Goal: Communication & Community: Answer question/provide support

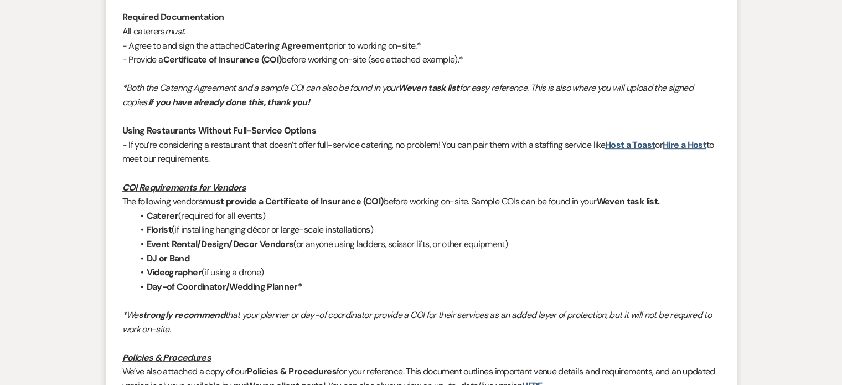
scroll to position [1033, 0]
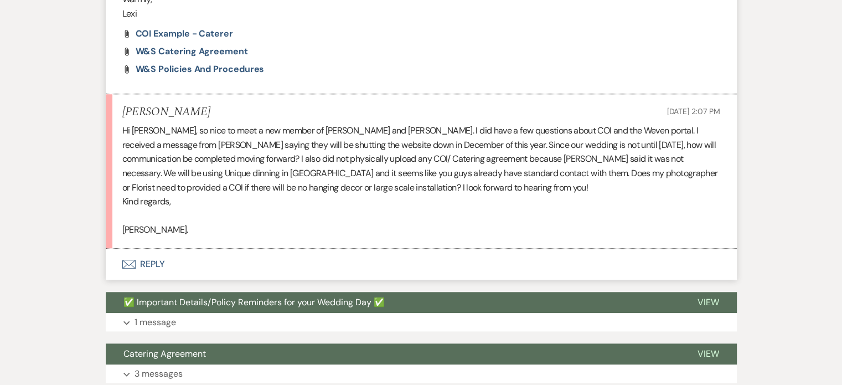
click at [149, 248] on button "Envelope Reply" at bounding box center [421, 263] width 631 height 31
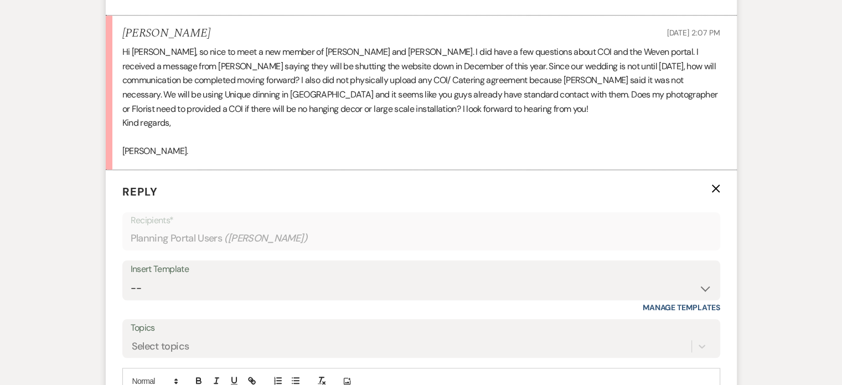
scroll to position [1144, 0]
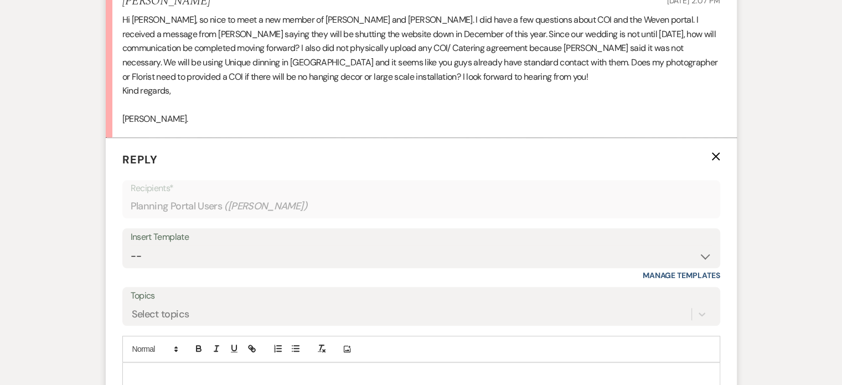
click at [261, 369] on p at bounding box center [421, 375] width 580 height 12
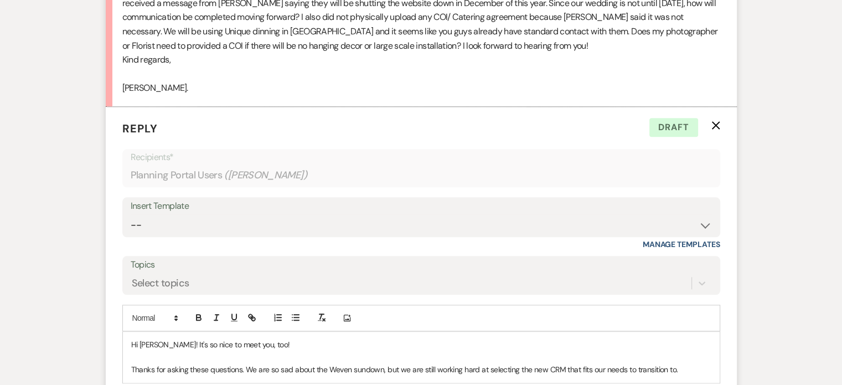
click at [282, 363] on p "Thanks for asking these questions. We are so sad about the Weven sundown, but w…" at bounding box center [421, 369] width 580 height 12
click at [405, 363] on p "Thanks for asking these questions. We are so bummed about the Weven sundown, bu…" at bounding box center [421, 369] width 580 height 12
click at [578, 363] on p "Thanks for asking these questions. We are so bummed about the Weven sundown, an…" at bounding box center [421, 369] width 580 height 12
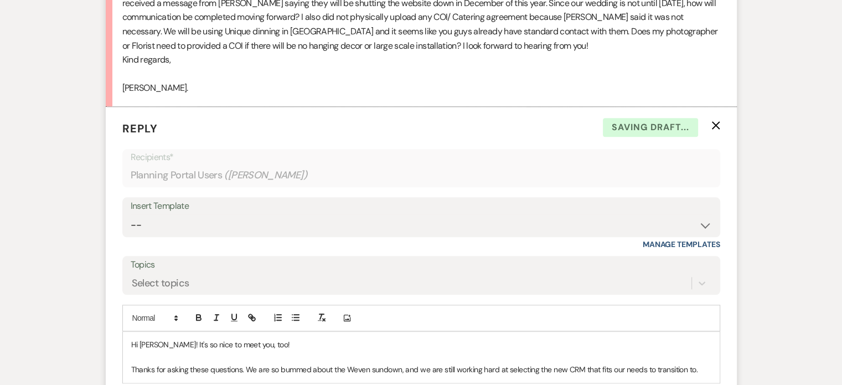
click at [658, 349] on div "Hi Adamary! It's so nice to meet you, too! Thanks for asking these questions. W…" at bounding box center [421, 356] width 597 height 50
drag, startPoint x: 703, startPoint y: 341, endPoint x: 644, endPoint y: 345, distance: 59.3
click at [644, 363] on p "Thanks for asking these questions. We are so bummed about the Weven sundown, an…" at bounding box center [421, 369] width 580 height 12
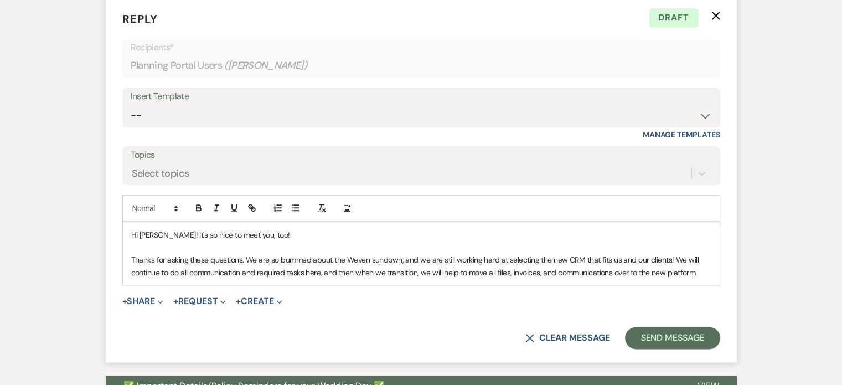
scroll to position [1286, 0]
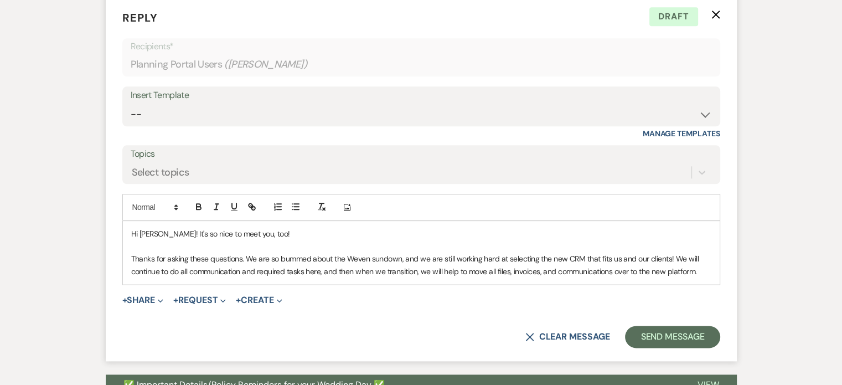
click at [265, 240] on p at bounding box center [421, 246] width 580 height 12
click at [319, 252] on p "Thanks for asking these questions. We are so bummed about the Weven sundown, an…" at bounding box center [421, 264] width 580 height 25
click at [592, 252] on p "Thanks for asking these questions. We are so bummed about the Weven sundown, an…" at bounding box center [421, 264] width 580 height 25
click at [700, 252] on p "Thanks for asking these questions. We are so bummed about the Weven sundown, an…" at bounding box center [421, 264] width 580 height 25
click at [319, 252] on p "Thanks for asking these questions. We are so bummed about the Weven sundown, an…" at bounding box center [421, 264] width 580 height 25
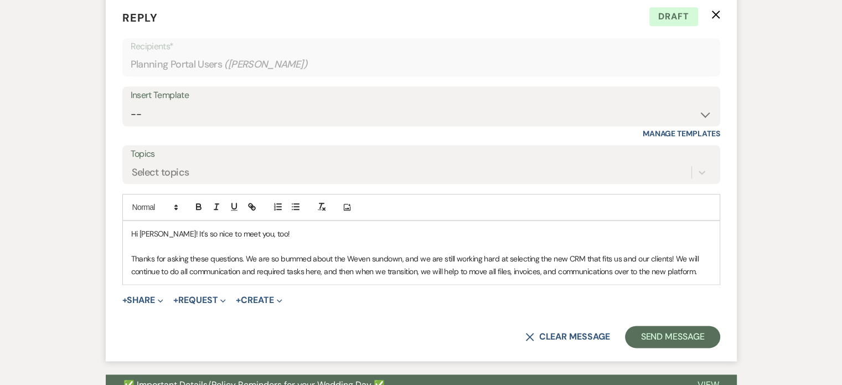
click at [715, 246] on div "Hi Adamary! It's so nice to meet you, too! Thanks for asking these questions. W…" at bounding box center [421, 252] width 597 height 63
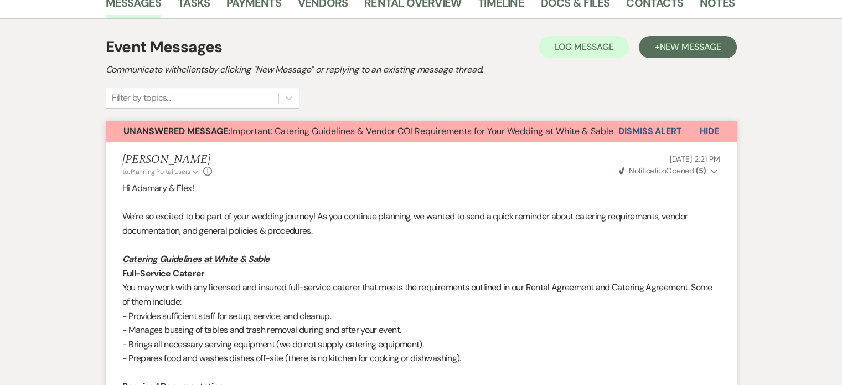
scroll to position [0, 0]
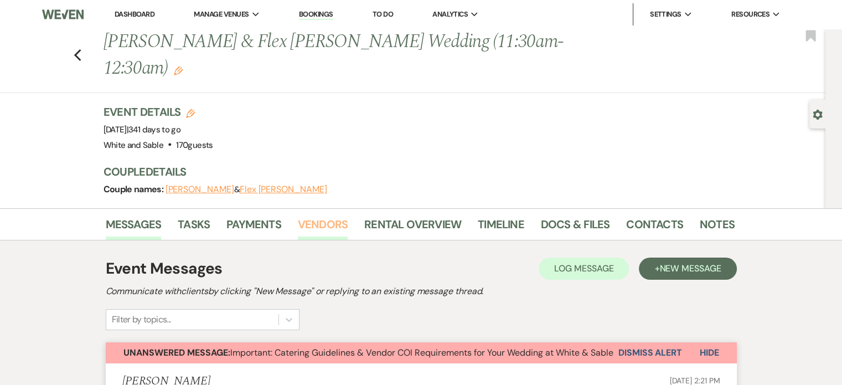
click at [302, 215] on link "Vendors" at bounding box center [323, 227] width 50 height 24
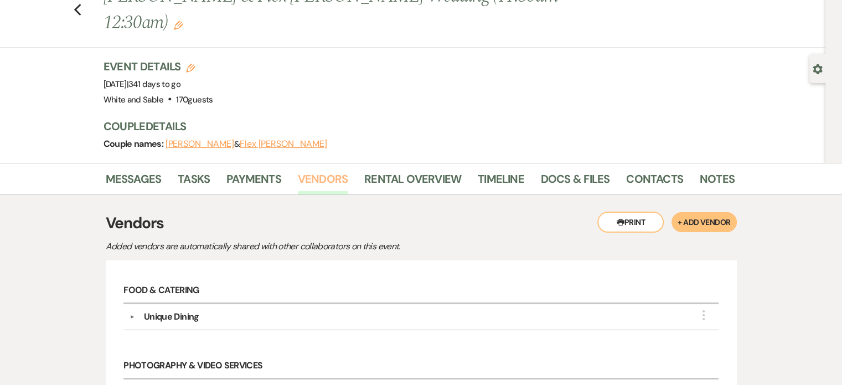
scroll to position [39, 0]
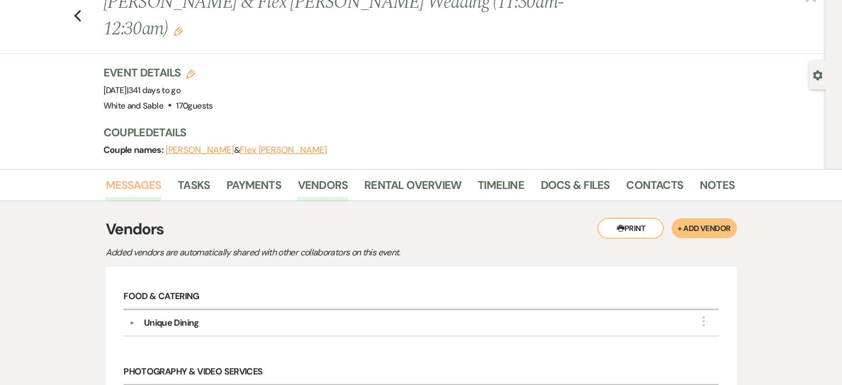
click at [117, 176] on link "Messages" at bounding box center [134, 188] width 56 height 24
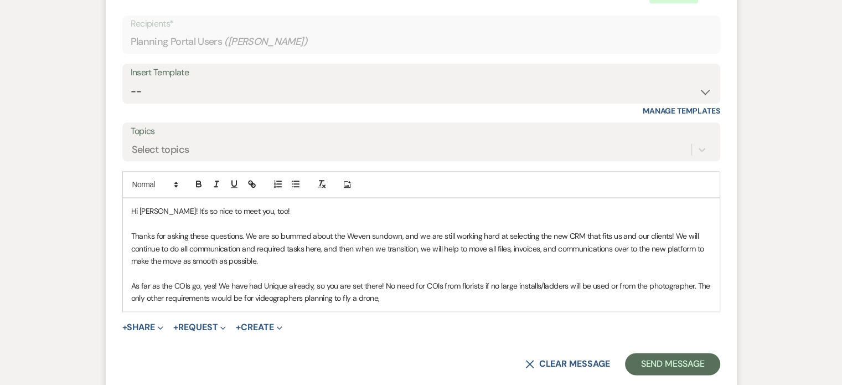
scroll to position [1317, 0]
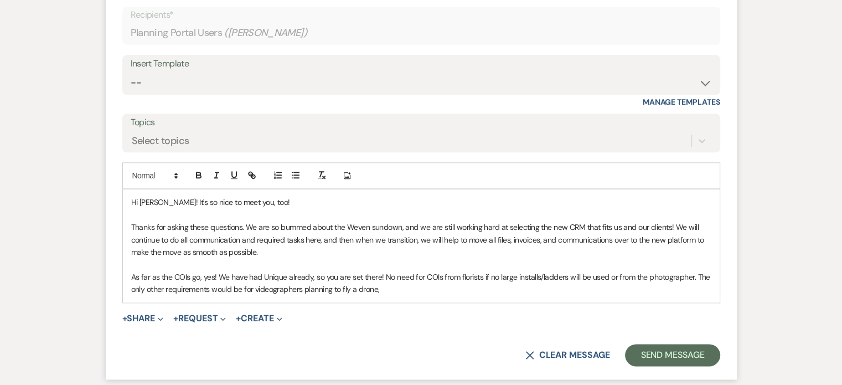
click at [478, 271] on p "As far as the COIs go, yes! We have had Unique already, so you are set there! N…" at bounding box center [421, 283] width 580 height 25
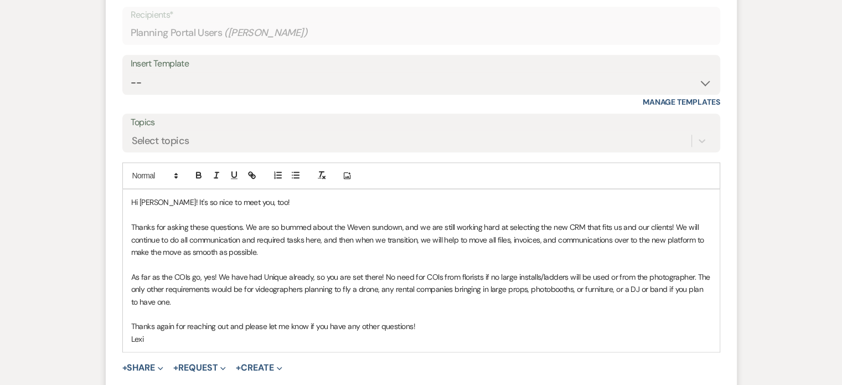
click at [414, 221] on p "Thanks for asking these questions. We are so bummed about the Weven sundown, an…" at bounding box center [421, 239] width 580 height 37
click at [321, 221] on p "Thanks for asking these questions. We are so bummed about the Weven sundown, an…" at bounding box center [421, 239] width 580 height 37
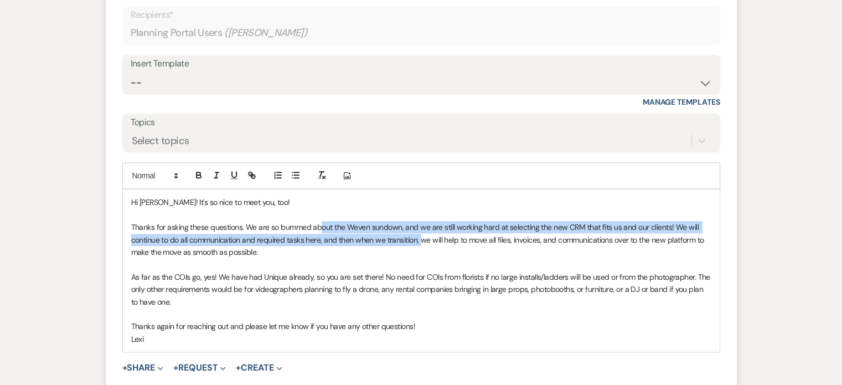
drag, startPoint x: 419, startPoint y: 211, endPoint x: 320, endPoint y: 205, distance: 99.2
click at [320, 221] on p "Thanks for asking these questions. We are so bummed about the Weven sundown, an…" at bounding box center [421, 239] width 580 height 37
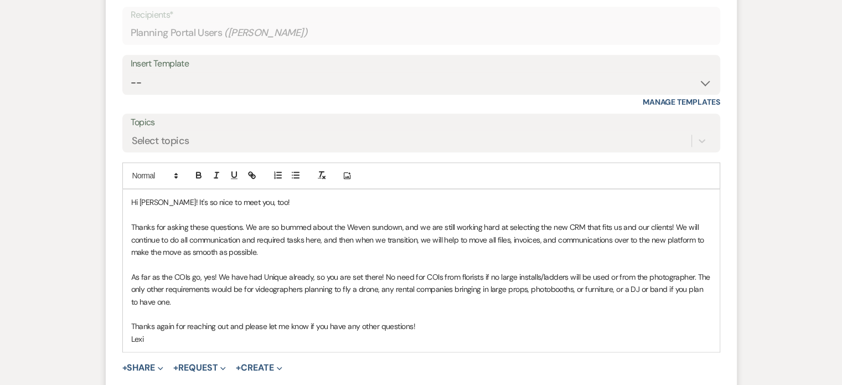
click at [329, 225] on p "Thanks for asking these questions. We are so bummed about the Weven sundown, an…" at bounding box center [421, 239] width 580 height 37
click at [387, 230] on p "Thanks for asking these questions. We are so bummed about the Weven sundown, an…" at bounding box center [421, 239] width 580 height 37
click at [281, 258] on p at bounding box center [421, 264] width 580 height 12
click at [153, 271] on p "As far as the COIs go, yes! We have had Unique already, so you are set there! N…" at bounding box center [421, 289] width 580 height 37
click at [299, 271] on p "As far as the COIs go, yes! We have had Unique already, so you are set there! N…" at bounding box center [421, 289] width 580 height 37
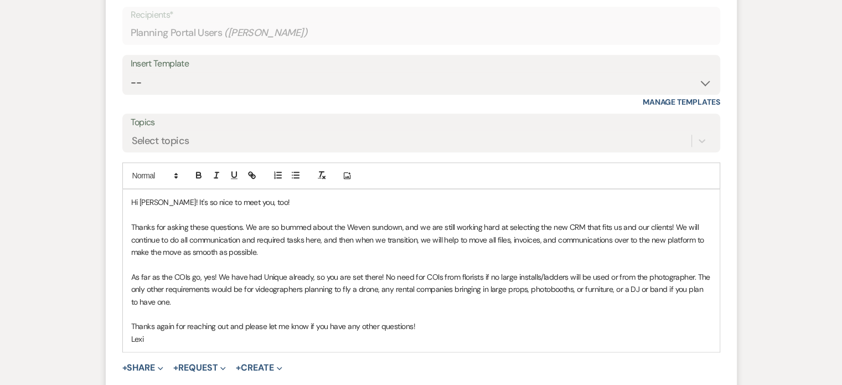
click at [614, 271] on p "As far as the COIs go, yes! We have had Unique already, so you are set there! N…" at bounding box center [421, 289] width 580 height 37
click at [606, 271] on p "As far as the COIs go, yes! We have had Unique already, so you are set there! N…" at bounding box center [421, 289] width 580 height 37
click at [611, 271] on p "As far as the COIs go, yes! We have had Unique already, so you are set there! N…" at bounding box center [421, 289] width 580 height 37
click at [177, 271] on p "As far as the COIs go, yes! We have had Unique already, so you are set there! N…" at bounding box center [421, 289] width 580 height 37
click at [317, 308] on p at bounding box center [421, 314] width 580 height 12
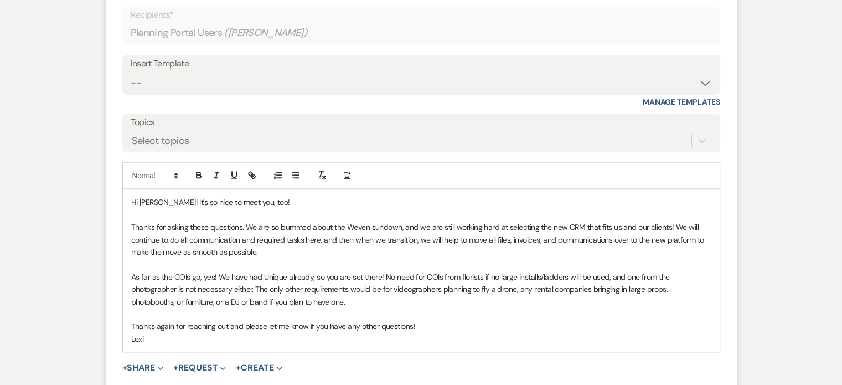
click at [191, 333] on p "Lexi" at bounding box center [421, 339] width 580 height 12
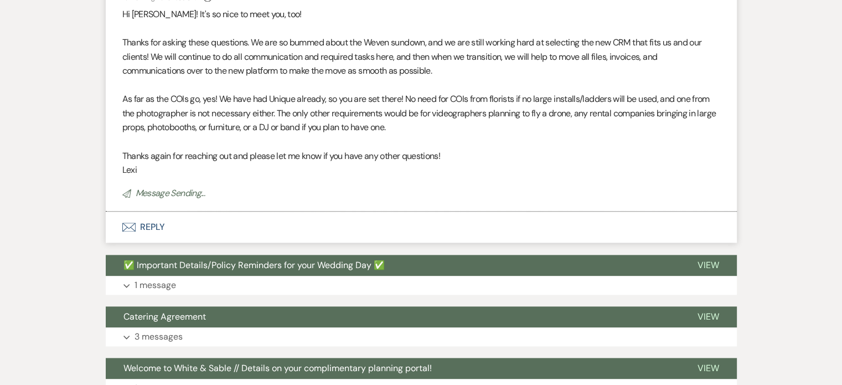
scroll to position [1229, 0]
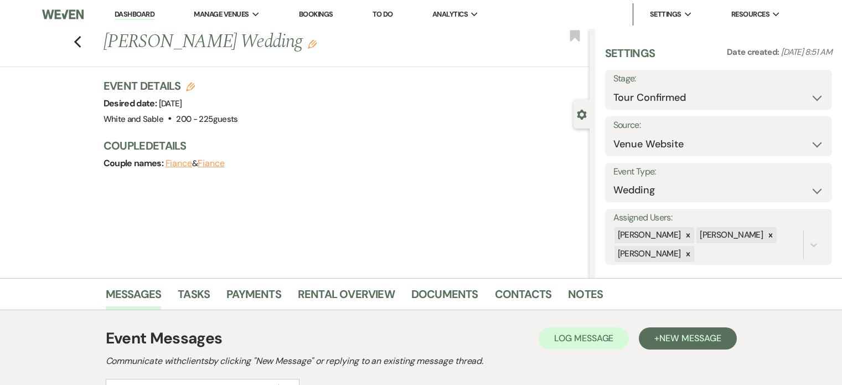
scroll to position [219, 0]
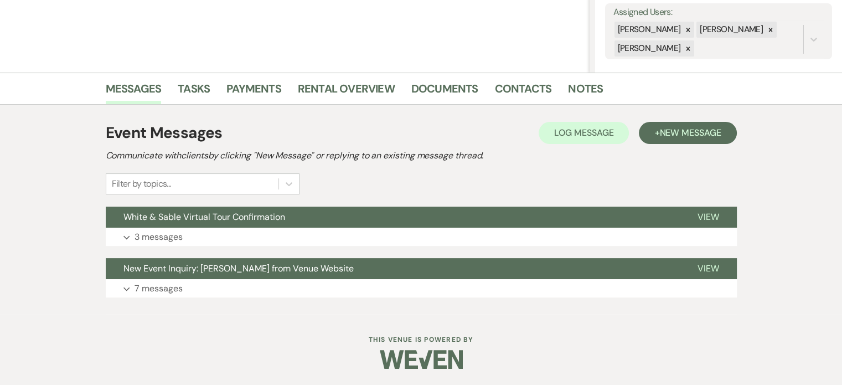
click at [156, 244] on button "Expand 3 messages" at bounding box center [421, 236] width 631 height 19
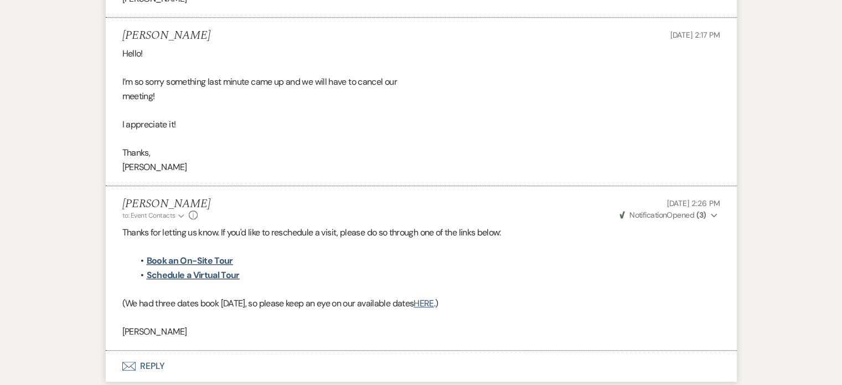
scroll to position [641, 0]
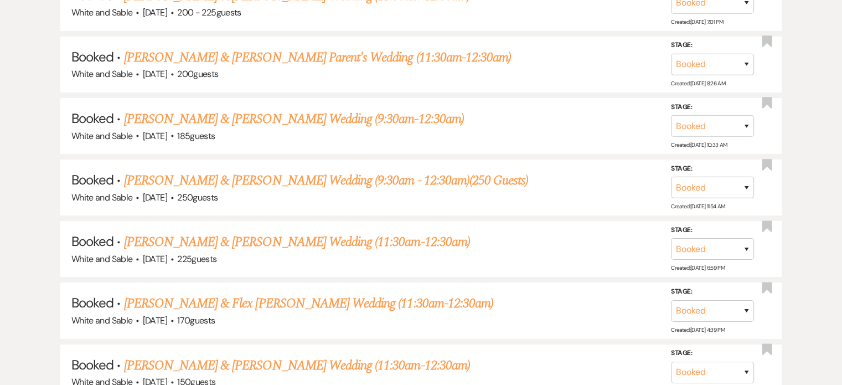
scroll to position [2160, 0]
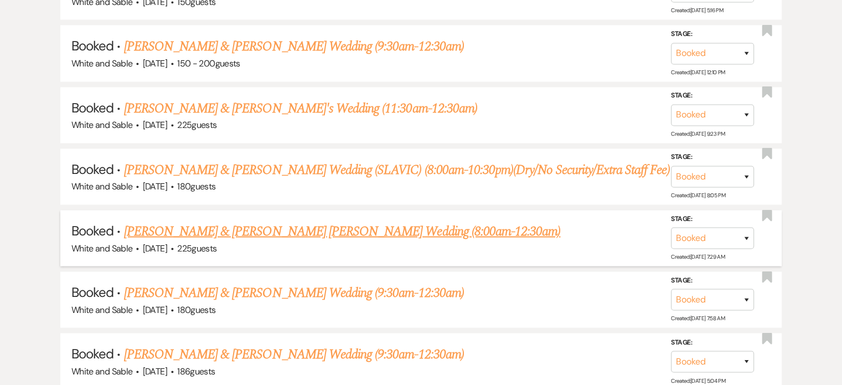
click at [299, 221] on link "Cyann Nielsen & Jackson Diedrich's Wedding (8:00am-12:30am)" at bounding box center [342, 231] width 437 height 20
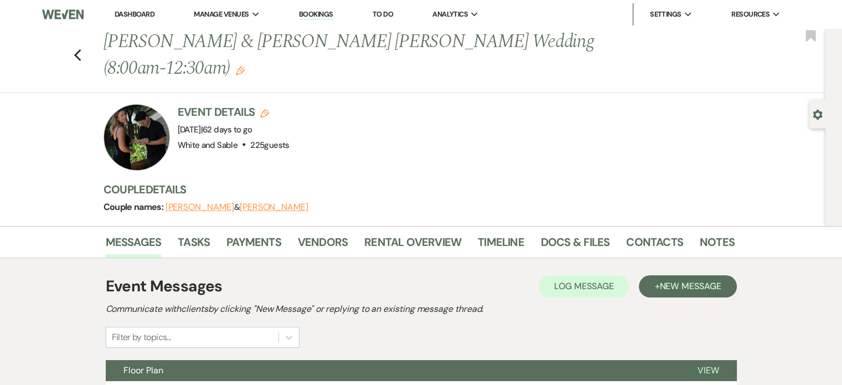
scroll to position [166, 0]
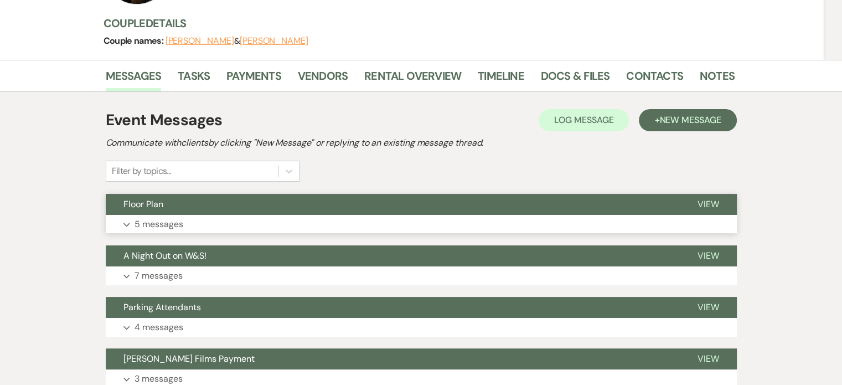
click at [129, 215] on button "Expand 5 messages" at bounding box center [421, 224] width 631 height 19
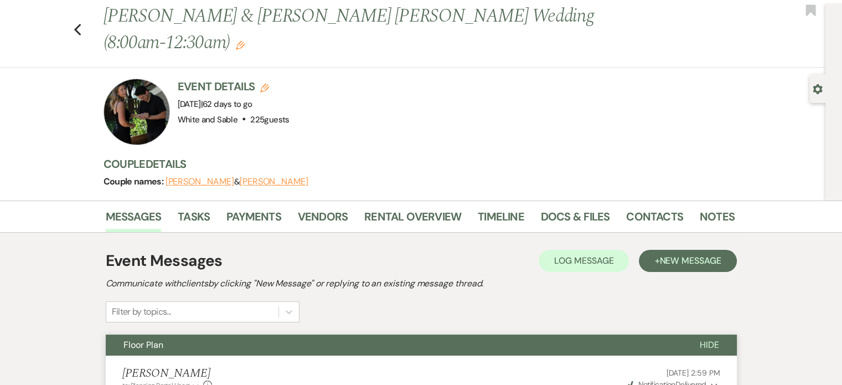
scroll to position [0, 0]
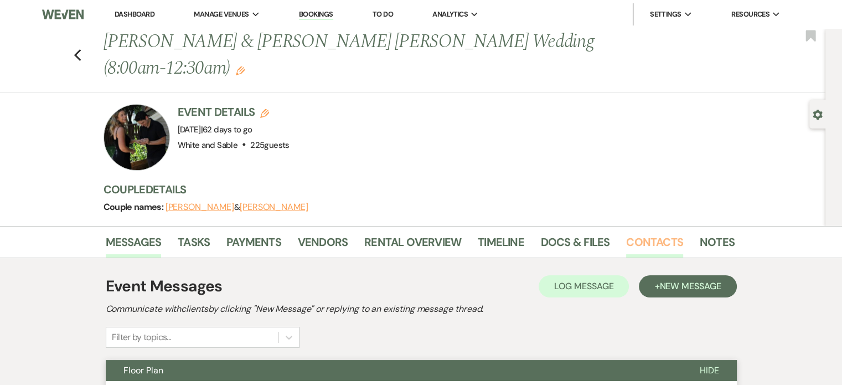
click at [672, 233] on link "Contacts" at bounding box center [654, 245] width 57 height 24
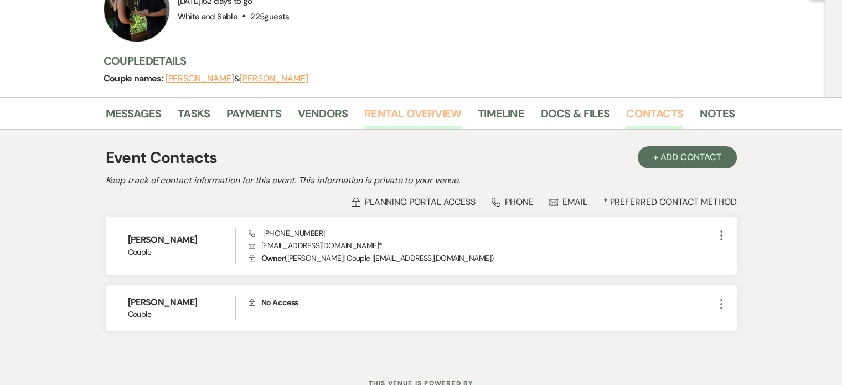
scroll to position [146, 0]
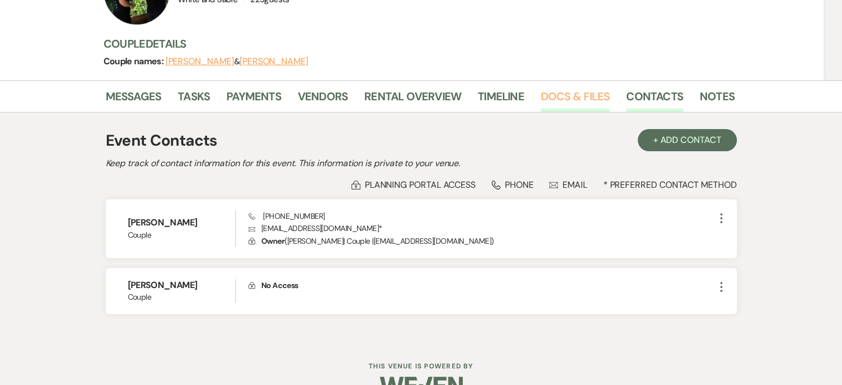
click at [556, 87] on link "Docs & Files" at bounding box center [575, 99] width 69 height 24
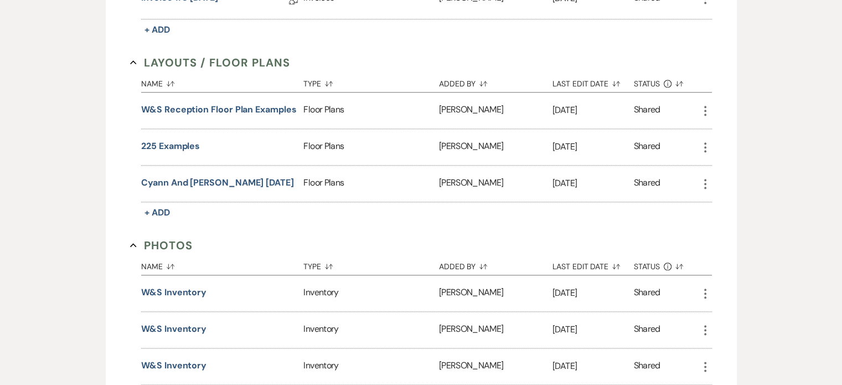
scroll to position [1252, 0]
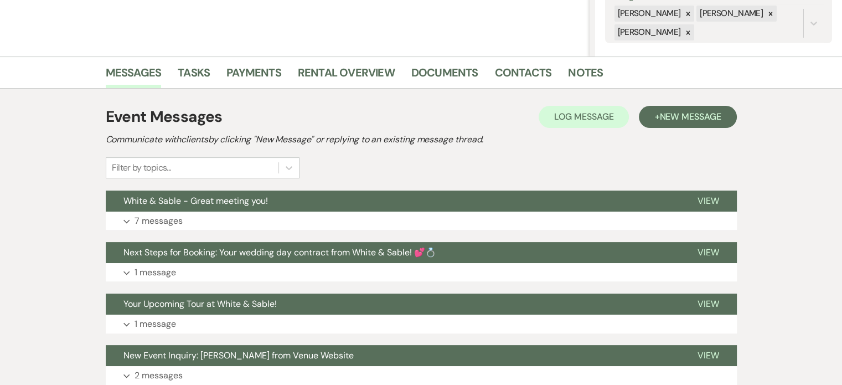
click at [178, 221] on p "7 messages" at bounding box center [158, 221] width 48 height 14
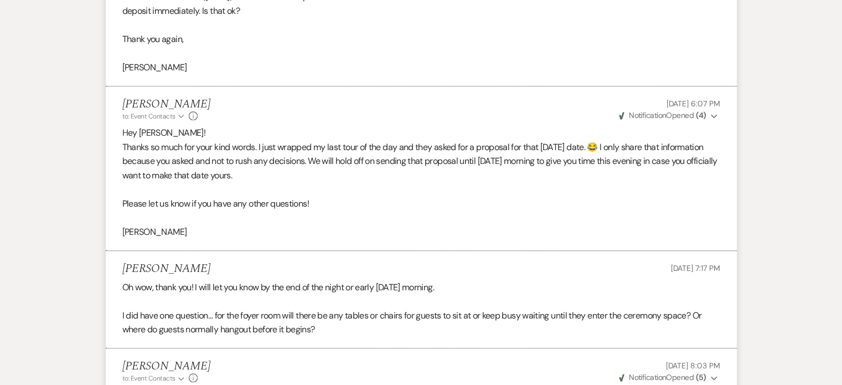
scroll to position [1104, 0]
